Goal: Information Seeking & Learning: Learn about a topic

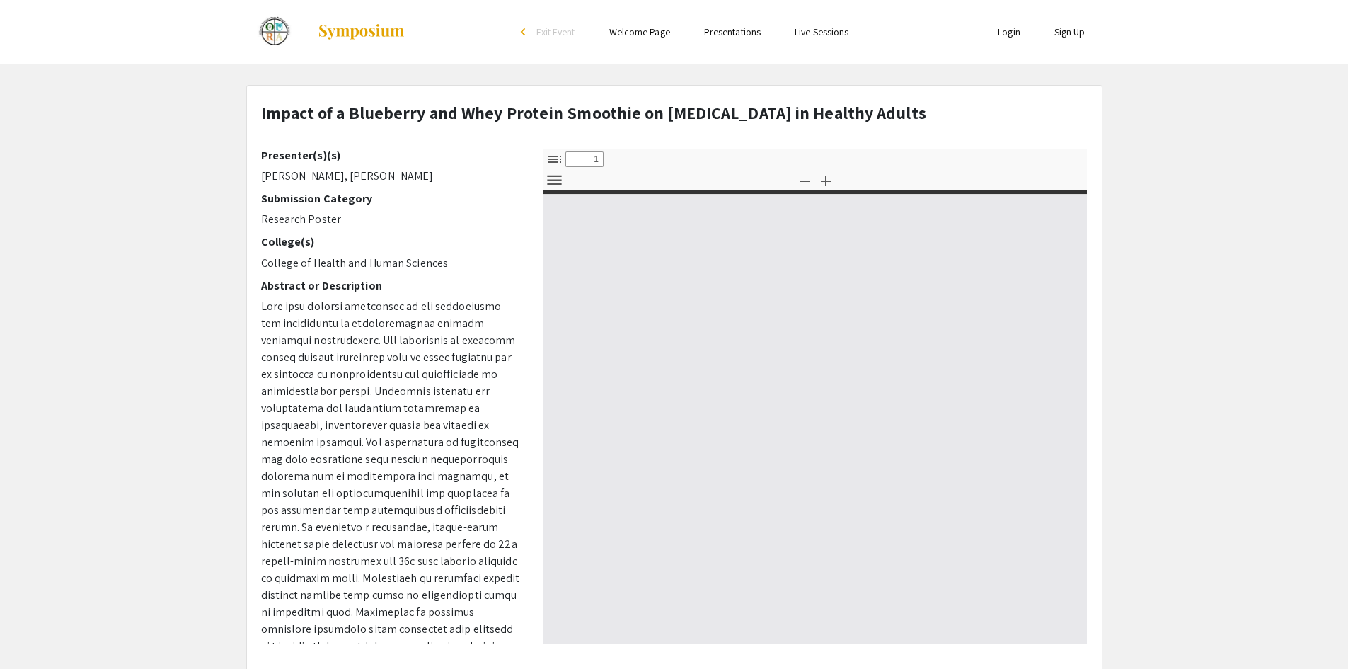
type input "0"
select select "custom"
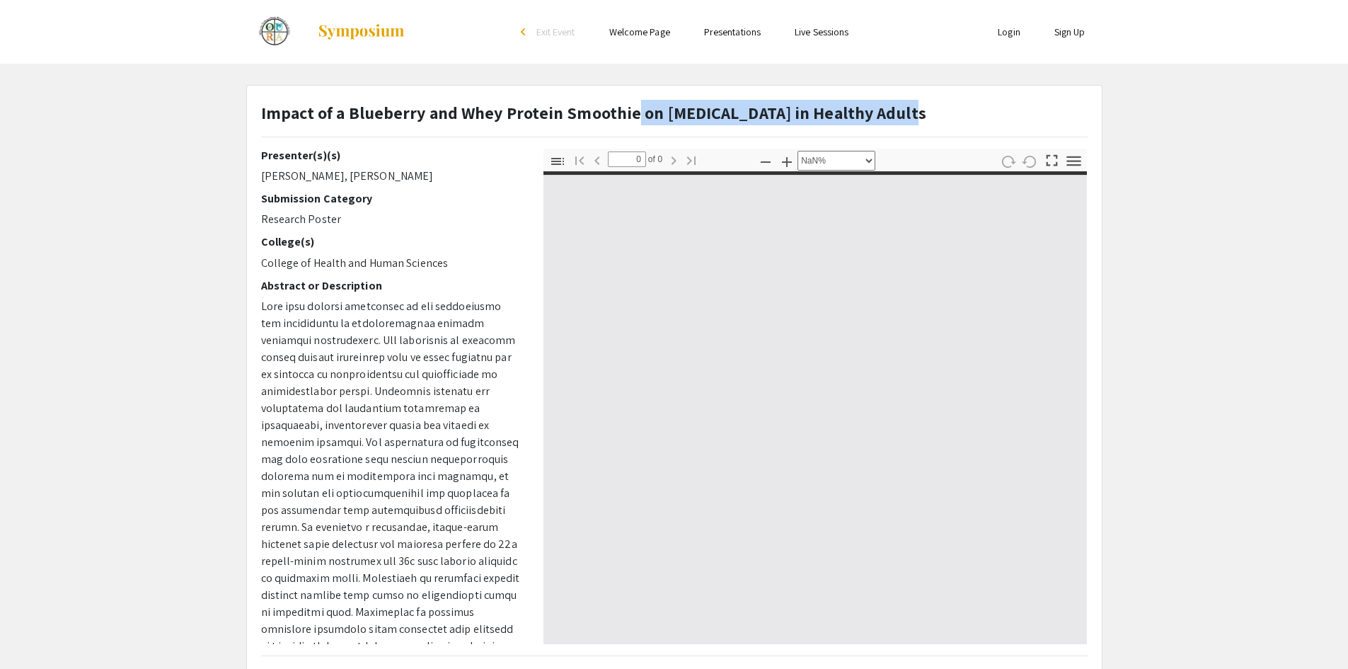
drag, startPoint x: 632, startPoint y: 117, endPoint x: 898, endPoint y: 115, distance: 266.0
click at [898, 115] on strong "Impact of a Blueberry and Whey Protein Smoothie on [MEDICAL_DATA] in Healthy Ad…" at bounding box center [593, 112] width 665 height 23
type input "1"
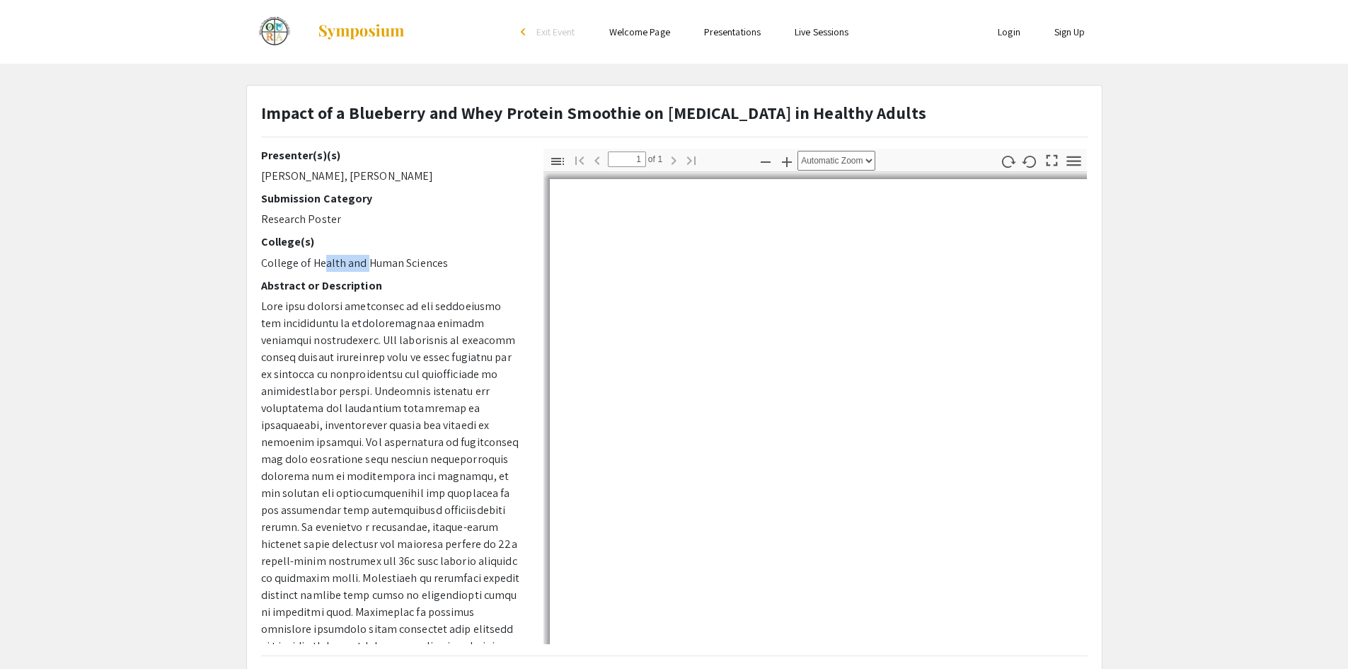
drag, startPoint x: 318, startPoint y: 262, endPoint x: 363, endPoint y: 263, distance: 44.6
click at [363, 263] on p "College of Health and Human Sciences" at bounding box center [391, 263] width 261 height 17
select select "auto"
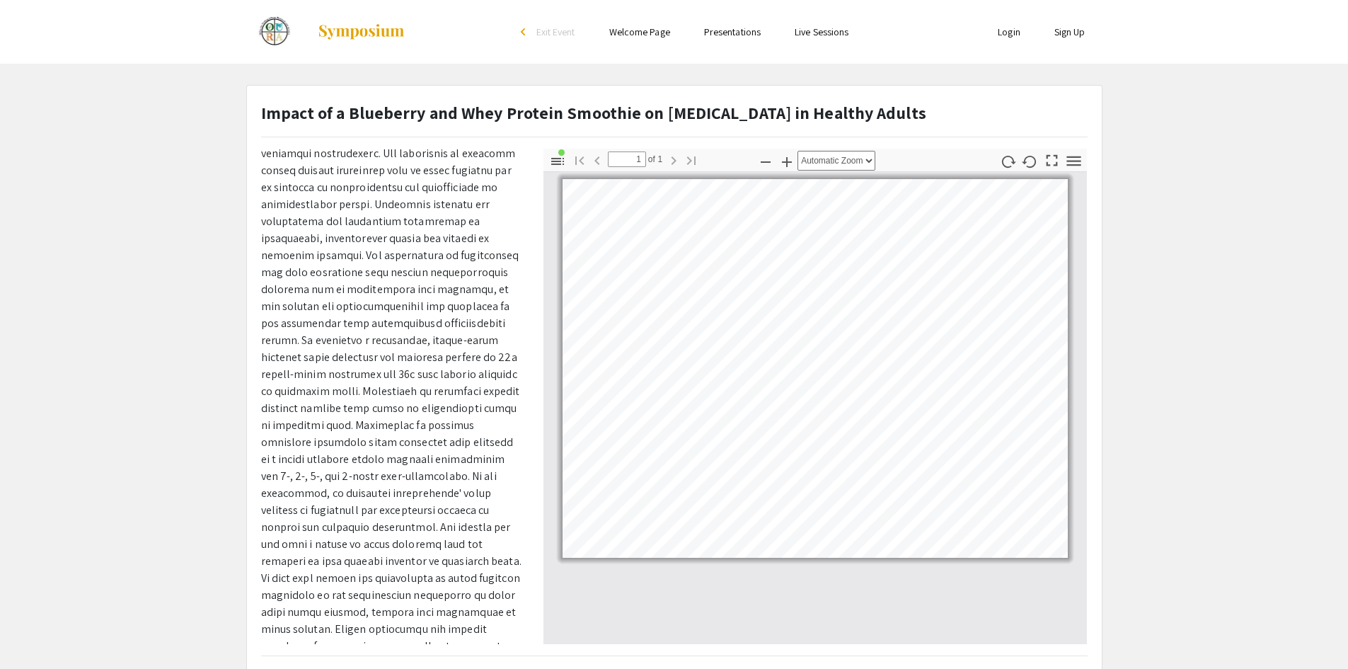
scroll to position [212, 0]
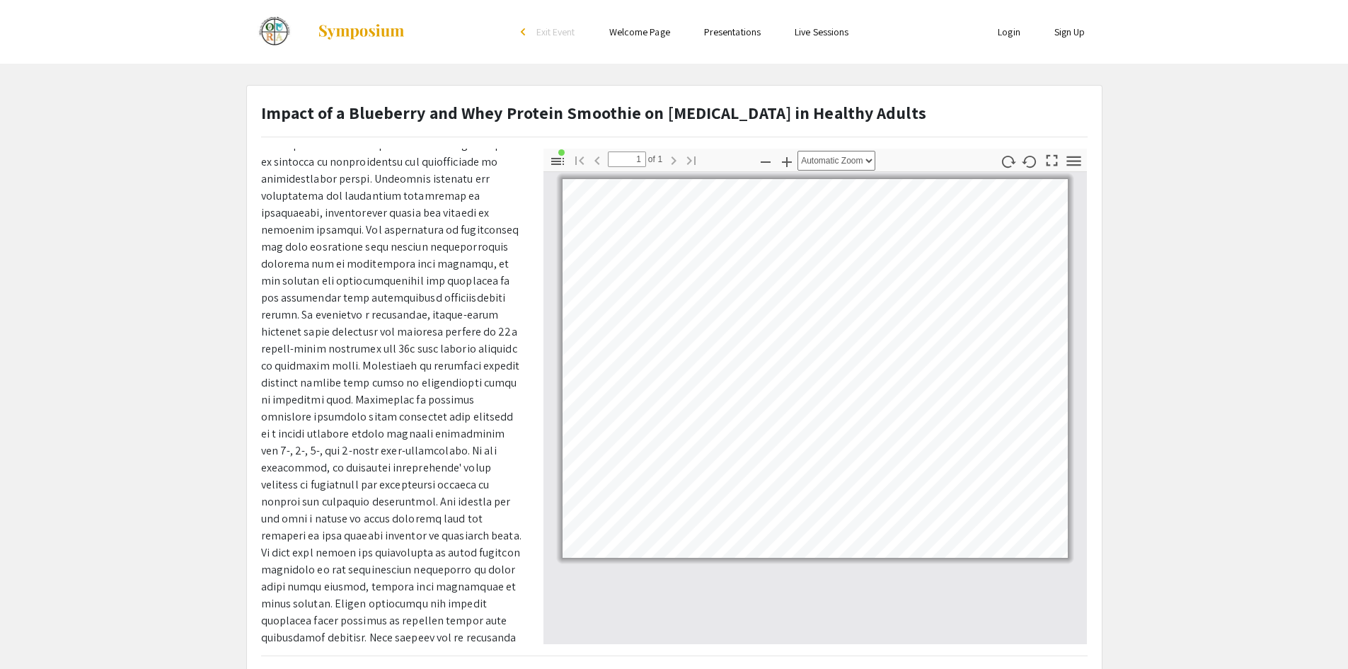
click at [407, 335] on span at bounding box center [391, 382] width 260 height 592
drag, startPoint x: 330, startPoint y: 348, endPoint x: 403, endPoint y: 343, distance: 73.0
click at [403, 343] on span at bounding box center [391, 382] width 260 height 592
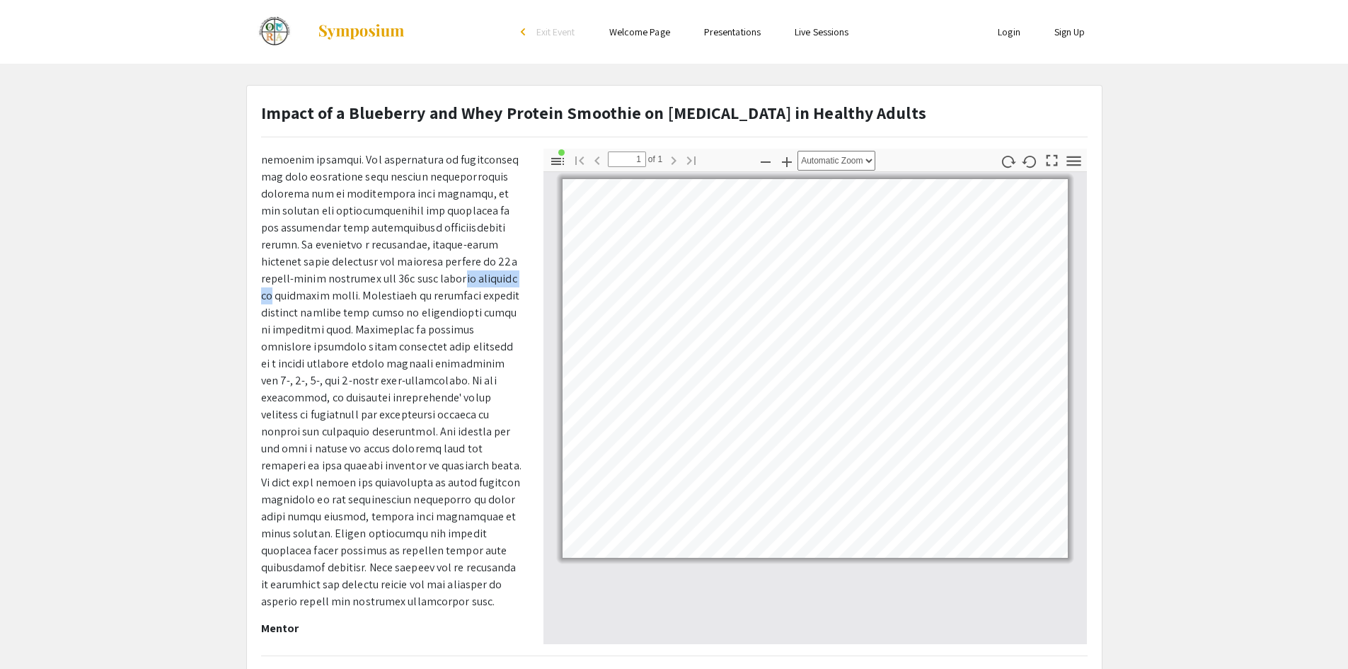
scroll to position [283, 0]
drag, startPoint x: 299, startPoint y: 483, endPoint x: 323, endPoint y: 481, distance: 24.1
click at [323, 481] on span at bounding box center [391, 312] width 260 height 592
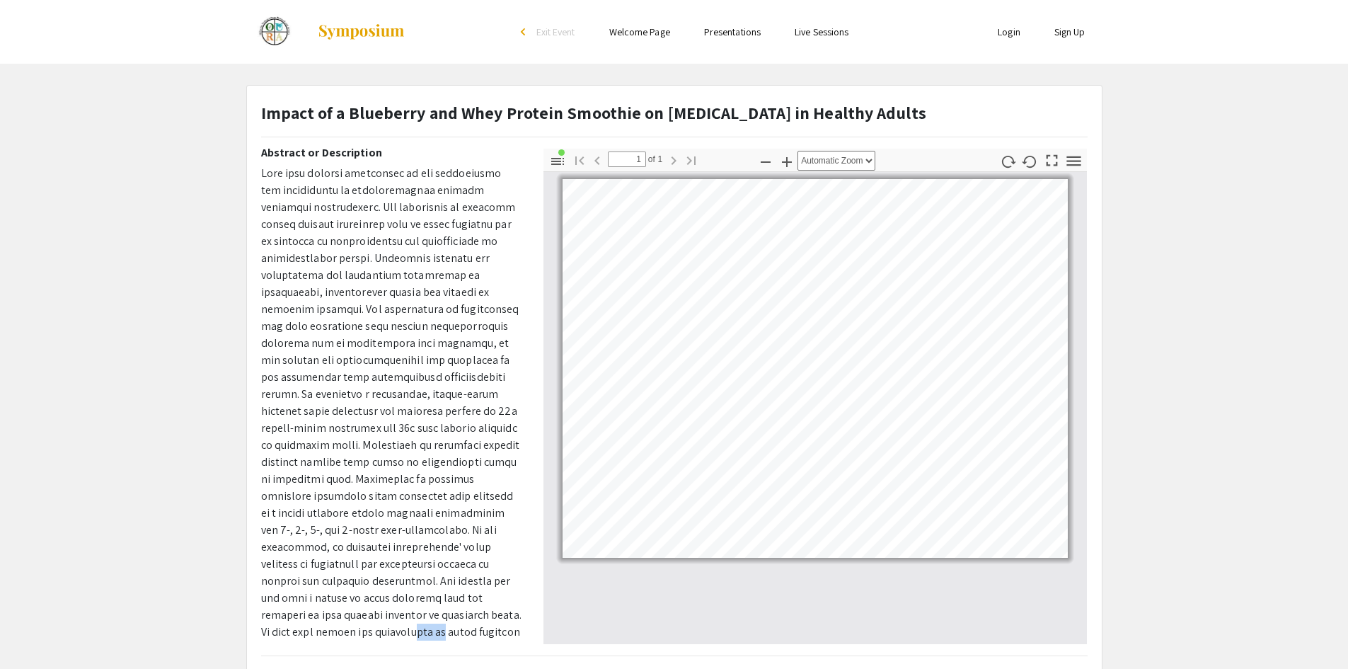
scroll to position [0, 0]
